Goal: Information Seeking & Learning: Learn about a topic

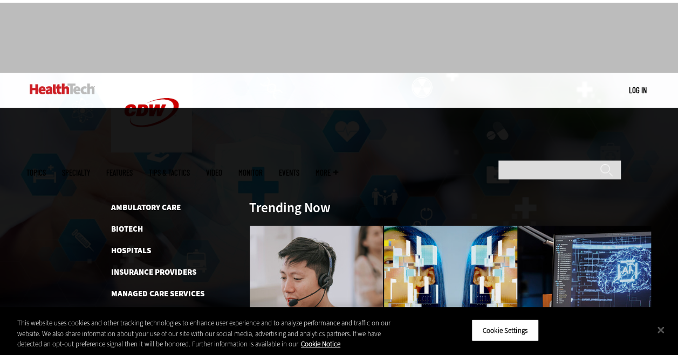
scroll to position [24, 0]
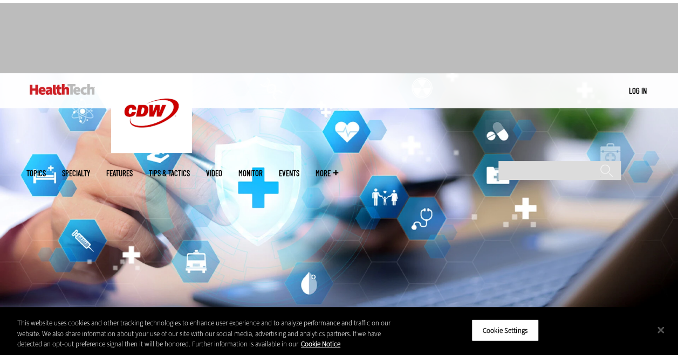
click at [133, 169] on link "Features" at bounding box center [119, 173] width 26 height 8
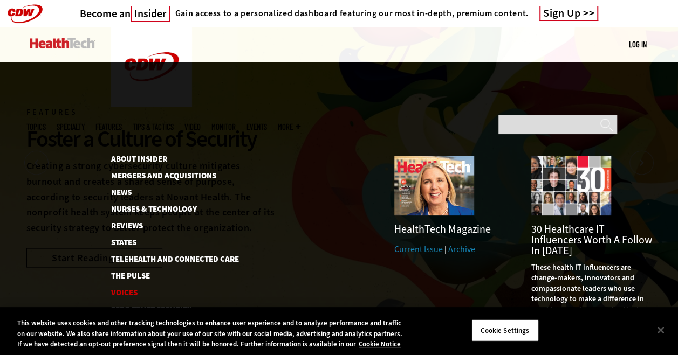
click at [123, 289] on link "Voices" at bounding box center [169, 293] width 116 height 8
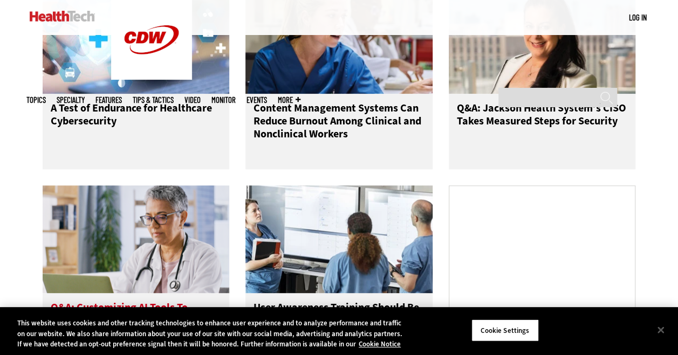
scroll to position [610, 0]
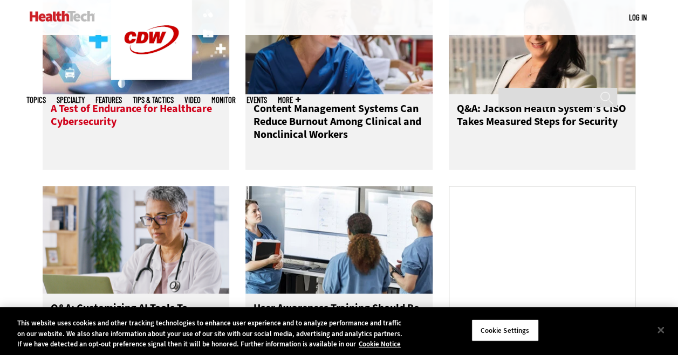
click at [93, 134] on h3 "A Test of Endurance for Healthcare Cybersecurity" at bounding box center [136, 123] width 171 height 43
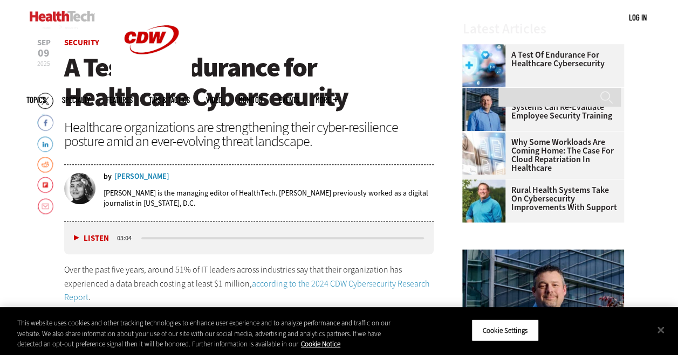
scroll to position [339, 0]
